Goal: Check status: Check status

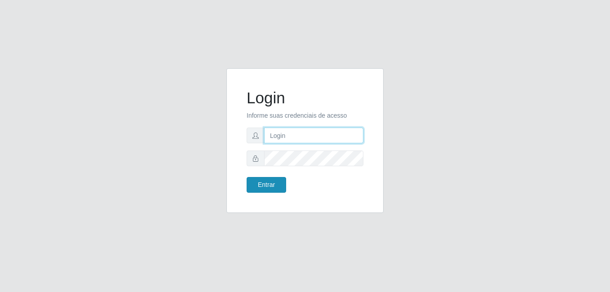
type input "anselmo@B8"
click at [264, 184] on button "Entrar" at bounding box center [267, 185] width 40 height 16
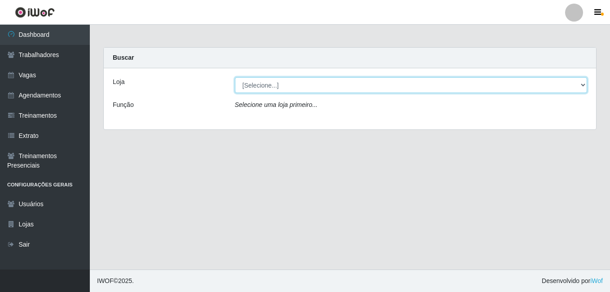
click at [310, 87] on select "[Selecione...] Bemais Supermercados - B8 [PERSON_NAME]" at bounding box center [411, 85] width 353 height 16
select select "413"
click at [235, 77] on select "[Selecione...] Bemais Supermercados - B8 [PERSON_NAME]" at bounding box center [411, 85] width 353 height 16
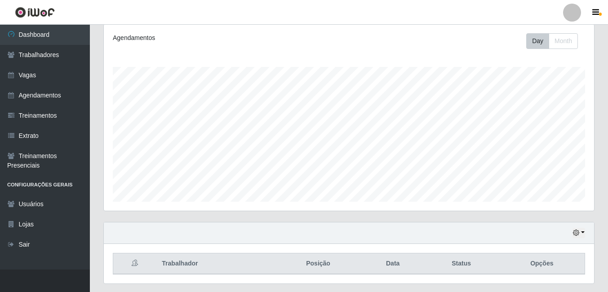
scroll to position [145, 0]
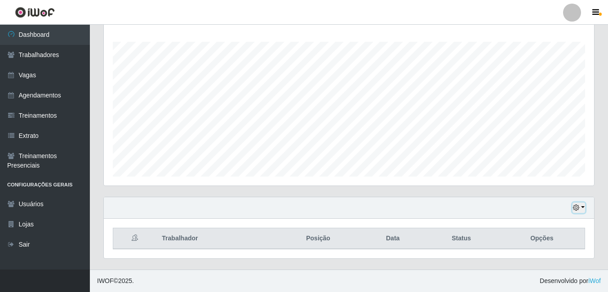
click at [578, 208] on icon "button" at bounding box center [576, 207] width 6 height 6
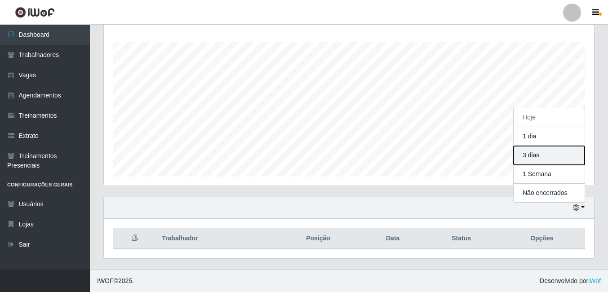
click at [541, 159] on button "3 dias" at bounding box center [549, 155] width 71 height 19
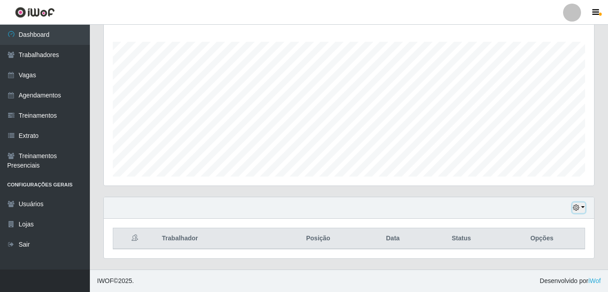
click at [579, 207] on icon "button" at bounding box center [576, 207] width 6 height 6
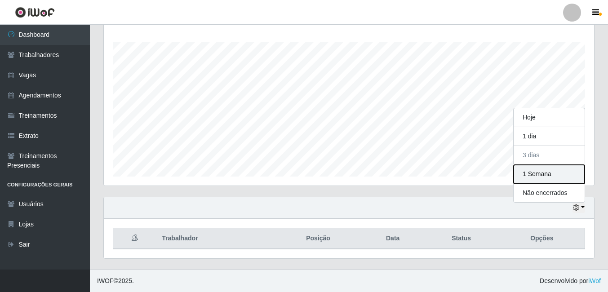
click at [536, 175] on button "1 Semana" at bounding box center [549, 174] width 71 height 19
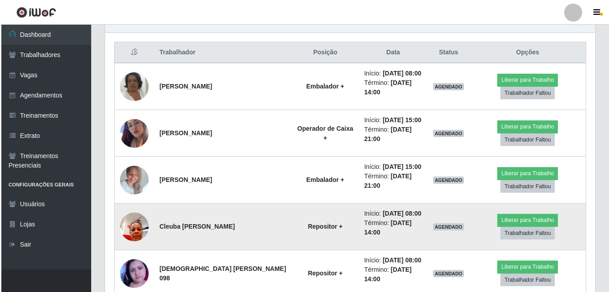
scroll to position [369, 0]
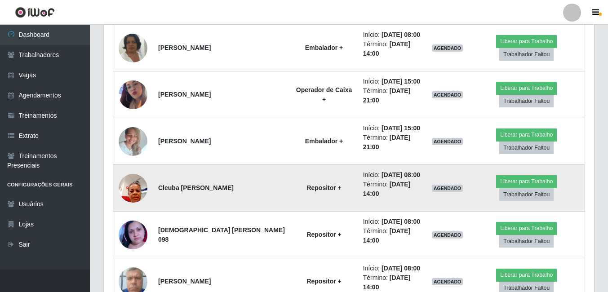
click at [132, 195] on img at bounding box center [133, 188] width 29 height 38
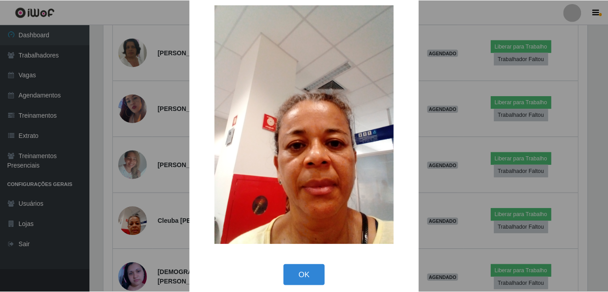
scroll to position [26, 0]
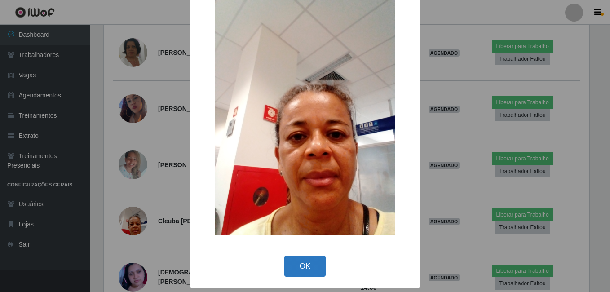
click at [306, 270] on button "OK" at bounding box center [305, 266] width 42 height 21
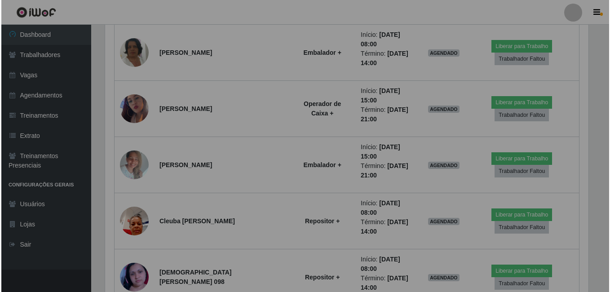
scroll to position [186, 490]
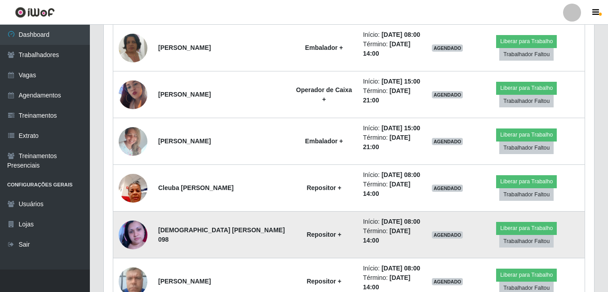
click at [128, 233] on img at bounding box center [133, 235] width 29 height 36
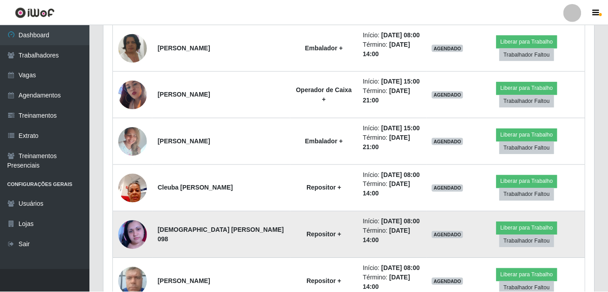
scroll to position [186, 486]
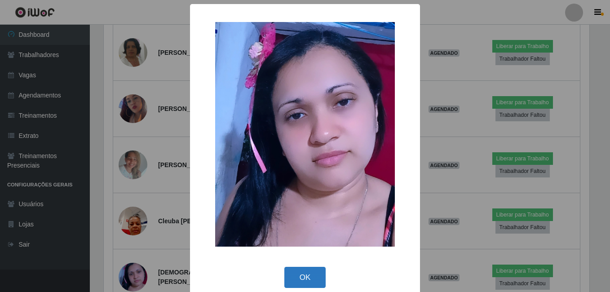
click at [298, 279] on button "OK" at bounding box center [305, 277] width 42 height 21
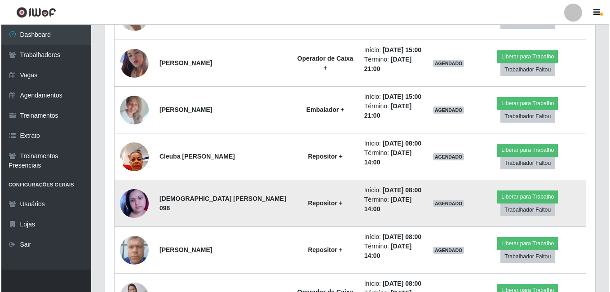
scroll to position [414, 0]
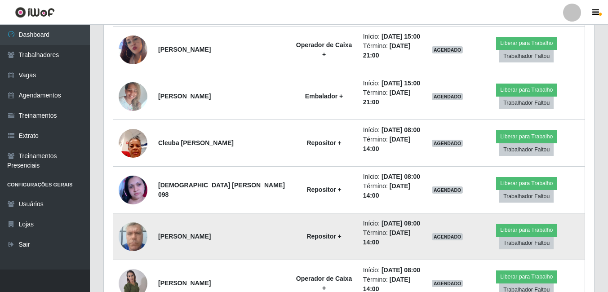
click at [134, 239] on img at bounding box center [133, 236] width 29 height 38
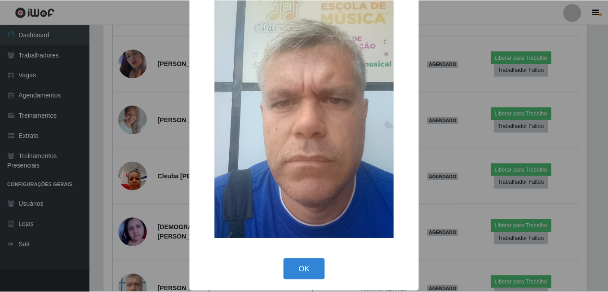
scroll to position [26, 0]
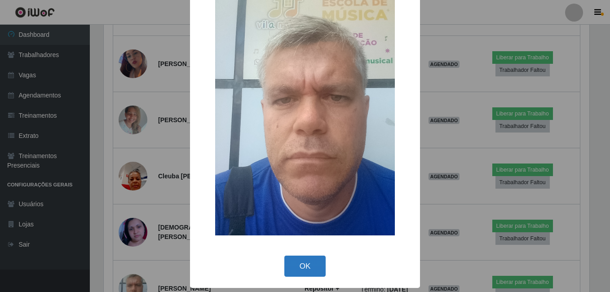
click at [296, 266] on button "OK" at bounding box center [305, 266] width 42 height 21
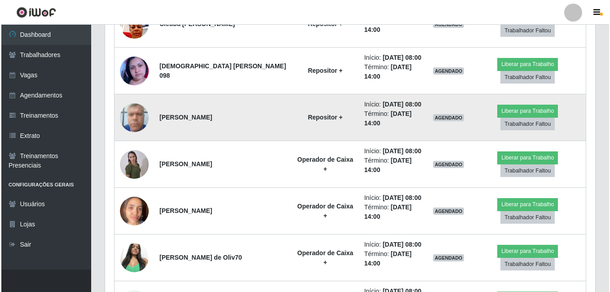
scroll to position [549, 0]
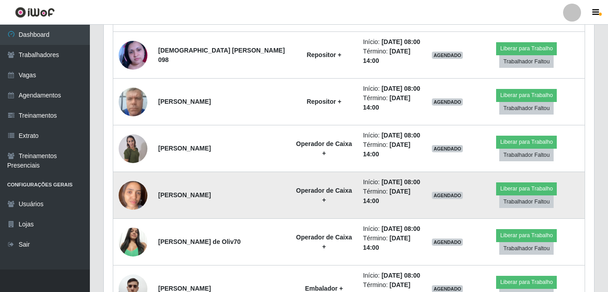
click at [129, 200] on img at bounding box center [133, 195] width 29 height 38
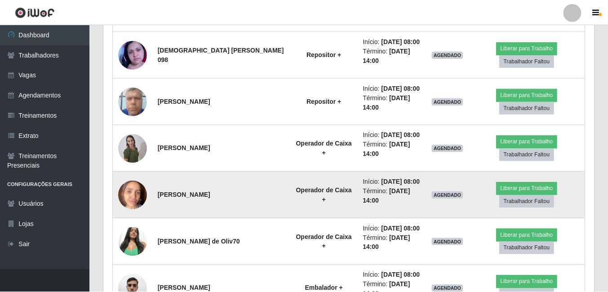
scroll to position [186, 486]
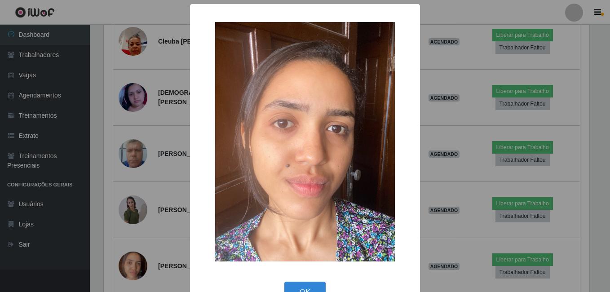
click at [301, 287] on button "OK" at bounding box center [305, 292] width 42 height 21
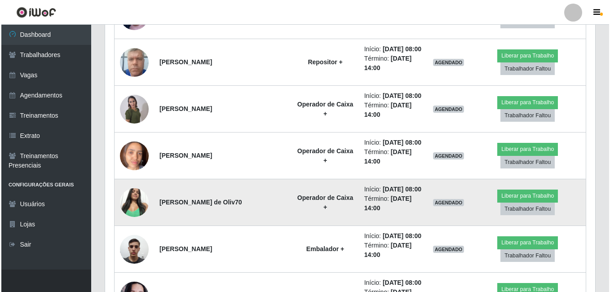
scroll to position [594, 0]
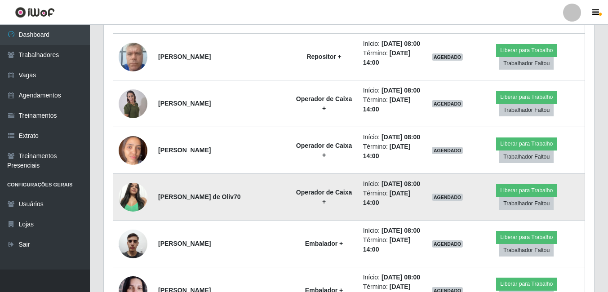
click at [132, 196] on img at bounding box center [133, 197] width 29 height 38
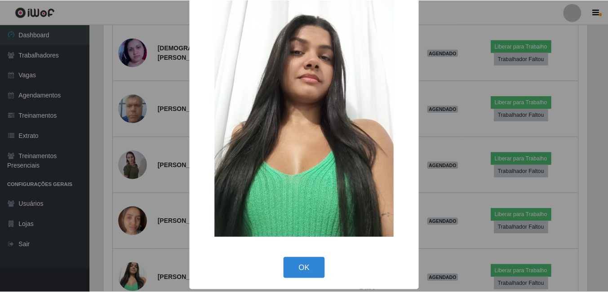
scroll to position [26, 0]
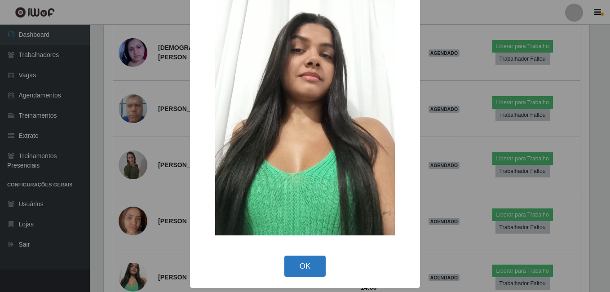
click at [301, 266] on button "OK" at bounding box center [305, 266] width 42 height 21
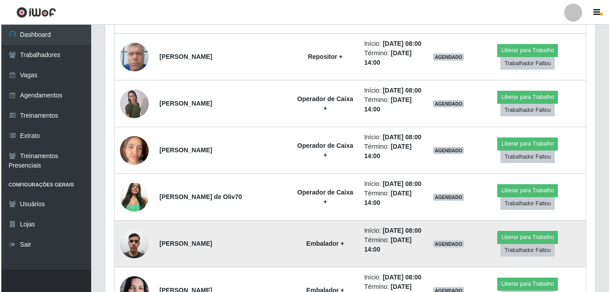
scroll to position [0, 0]
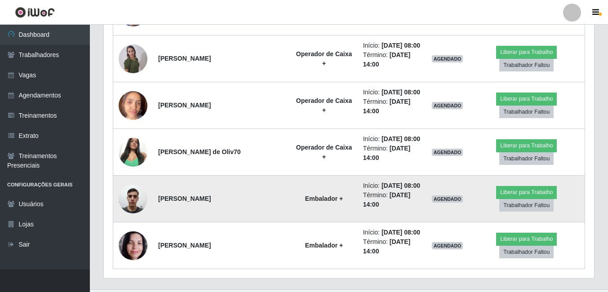
click at [135, 200] on img at bounding box center [133, 199] width 29 height 38
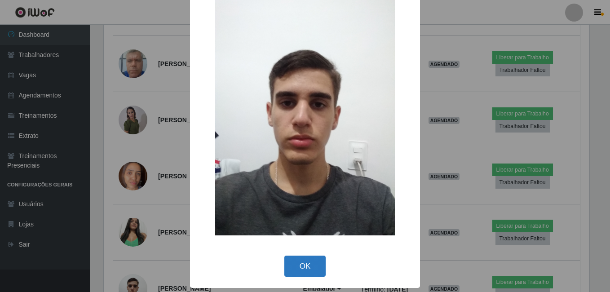
click at [302, 268] on button "OK" at bounding box center [305, 266] width 42 height 21
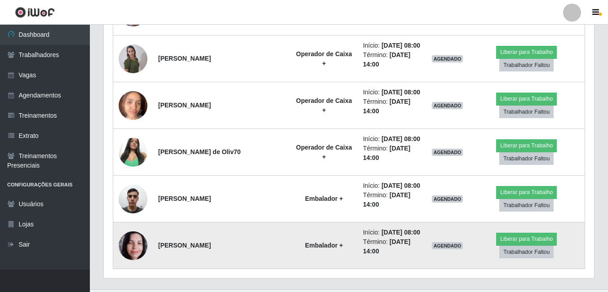
click at [131, 242] on img at bounding box center [133, 245] width 29 height 38
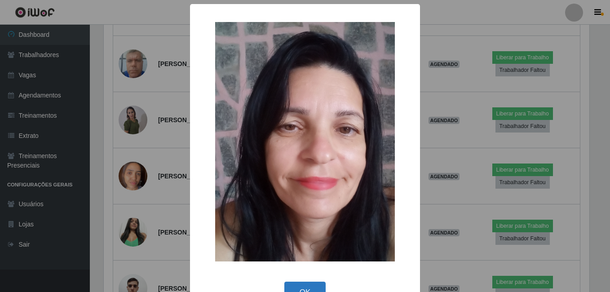
click at [298, 286] on button "OK" at bounding box center [305, 292] width 42 height 21
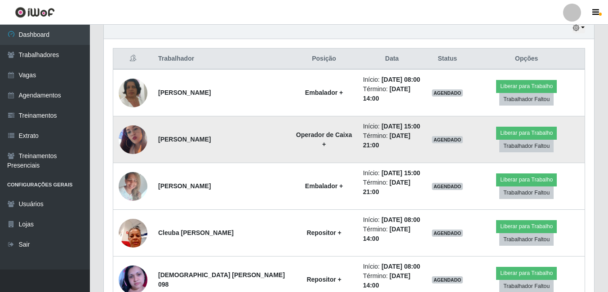
click at [136, 142] on img at bounding box center [133, 139] width 29 height 51
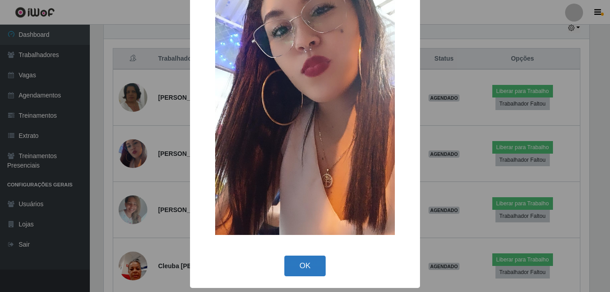
click at [301, 264] on button "OK" at bounding box center [305, 266] width 42 height 21
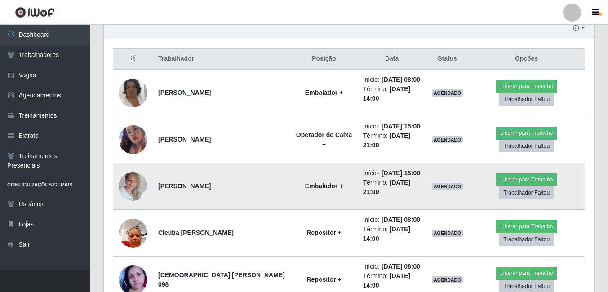
click at [136, 190] on img at bounding box center [133, 186] width 29 height 38
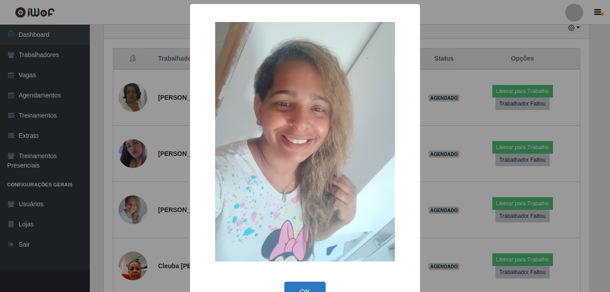
click at [297, 284] on button "OK" at bounding box center [305, 292] width 42 height 21
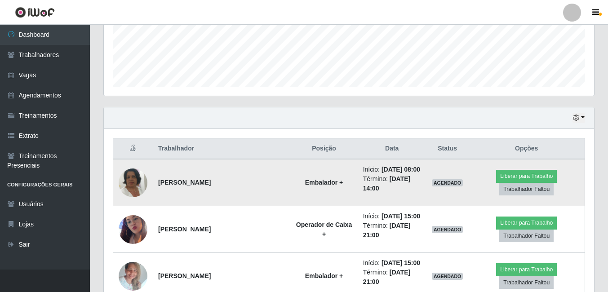
click at [130, 186] on img at bounding box center [133, 182] width 29 height 51
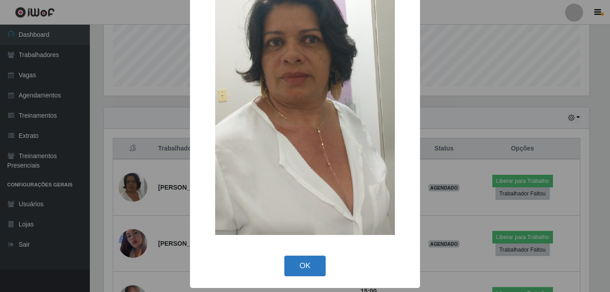
click at [302, 266] on button "OK" at bounding box center [305, 266] width 42 height 21
